Goal: Task Accomplishment & Management: Use online tool/utility

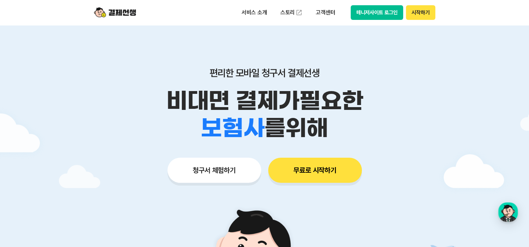
click at [422, 12] on button "시작하기" at bounding box center [420, 12] width 29 height 15
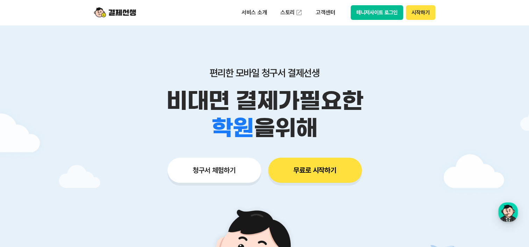
click at [421, 15] on button "시작하기" at bounding box center [420, 12] width 29 height 15
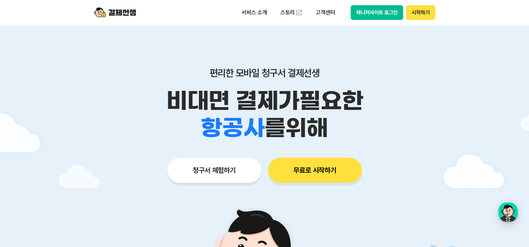
click at [372, 15] on button "매니저사이트 로그인" at bounding box center [376, 12] width 53 height 15
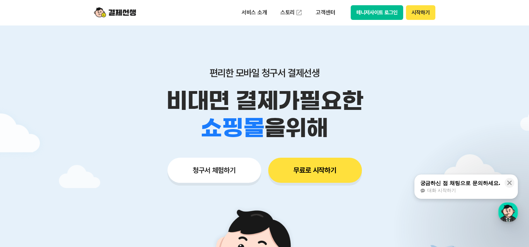
click at [220, 174] on button "청구서 체험하기" at bounding box center [214, 170] width 94 height 25
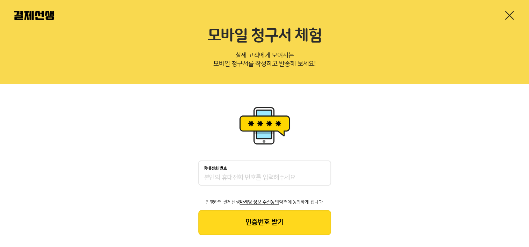
scroll to position [24, 0]
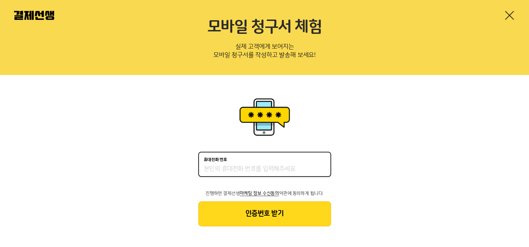
click at [274, 167] on input "휴대전화 번호" at bounding box center [265, 169] width 122 height 8
type input "01058099738"
click at [272, 216] on button "인증번호 받기" at bounding box center [264, 214] width 133 height 25
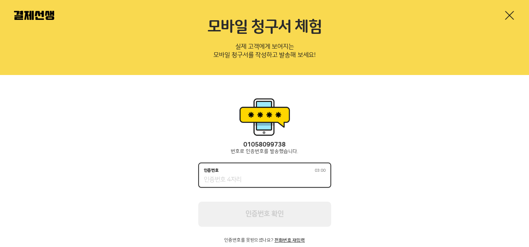
click at [271, 181] on input "인증번호 03:00" at bounding box center [265, 180] width 122 height 8
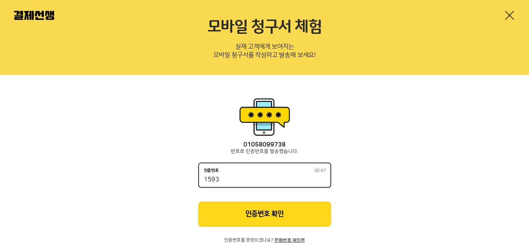
type input "1593"
click at [278, 220] on button "인증번호 확인" at bounding box center [264, 214] width 133 height 25
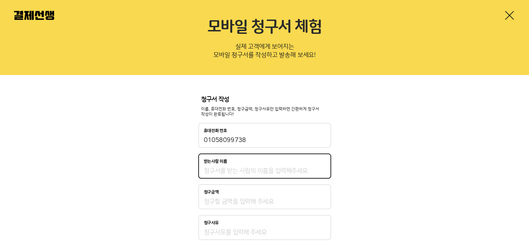
click at [250, 167] on input "받는사람 이름" at bounding box center [265, 171] width 122 height 8
type input "r"
type input "금"
type input "[PERSON_NAME]"
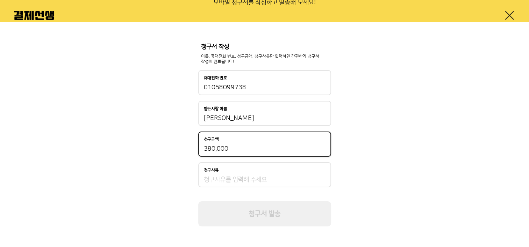
scroll to position [77, 0]
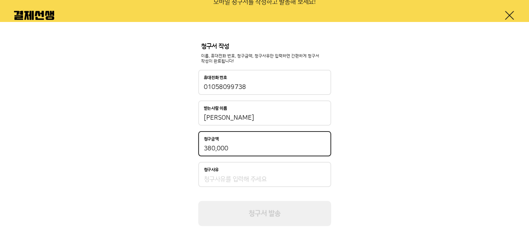
type input "380,000"
click at [308, 180] on input "청구사유" at bounding box center [265, 179] width 122 height 8
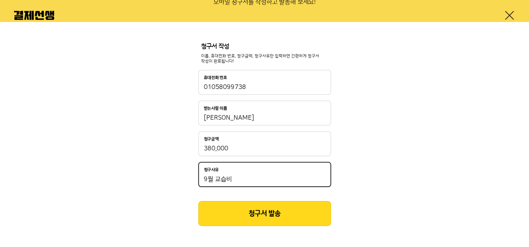
drag, startPoint x: 214, startPoint y: 179, endPoint x: 226, endPoint y: 180, distance: 12.0
click at [226, 180] on input "9월 교습비" at bounding box center [265, 179] width 122 height 8
type input "9월 원비"
click at [246, 209] on button "청구서 발송" at bounding box center [264, 213] width 133 height 25
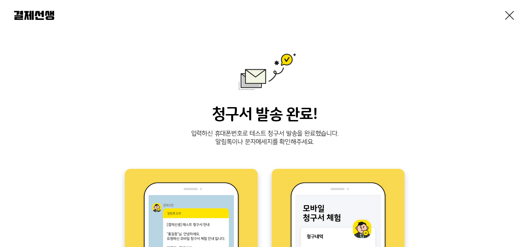
scroll to position [35, 0]
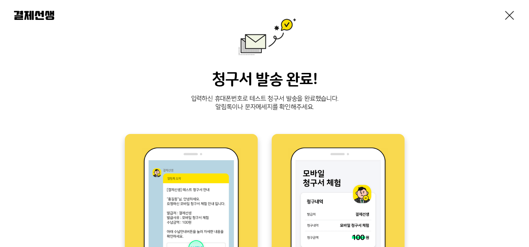
click at [506, 13] on link at bounding box center [508, 15] width 11 height 11
